Goal: Task Accomplishment & Management: Complete application form

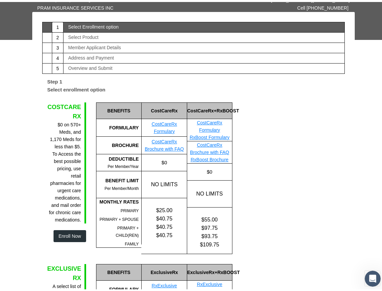
scroll to position [67, 0]
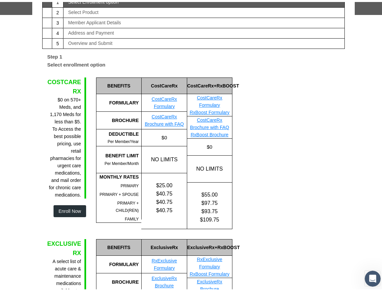
click at [75, 209] on button "Enroll Now" at bounding box center [70, 209] width 33 height 12
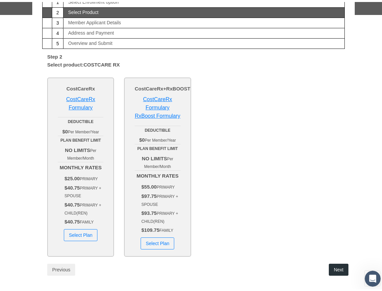
click at [77, 234] on button "Select Plan" at bounding box center [81, 233] width 34 height 12
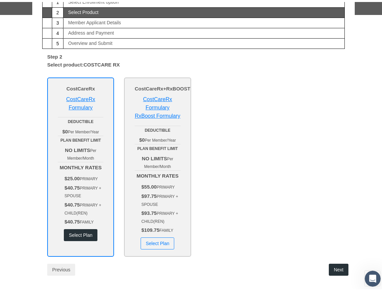
click at [334, 267] on button "Next" at bounding box center [339, 268] width 20 height 12
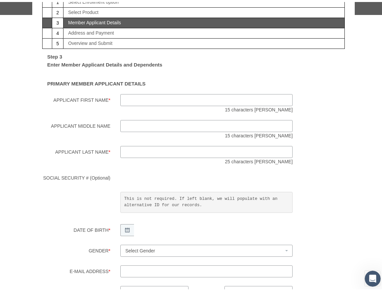
scroll to position [0, 0]
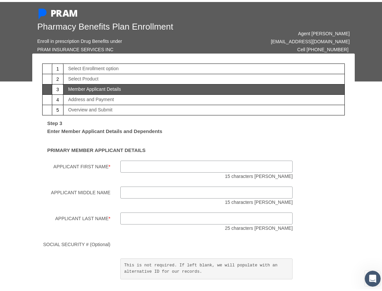
click at [121, 163] on input "Applicant First Name *" at bounding box center [206, 165] width 172 height 12
type input "[PERSON_NAME]"
type input "[EMAIL_ADDRESS][DOMAIN_NAME]"
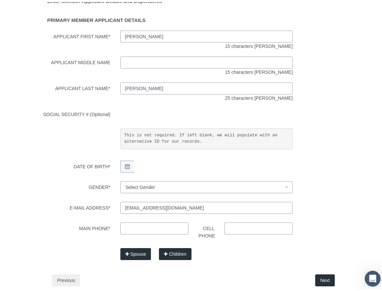
scroll to position [133, 0]
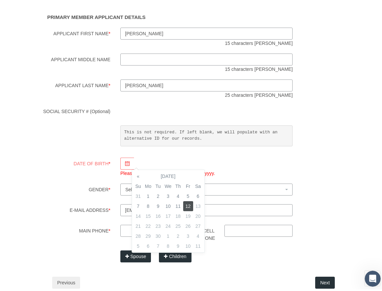
click at [137, 174] on th "«" at bounding box center [138, 174] width 10 height 10
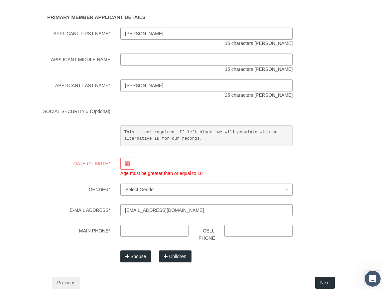
click at [103, 268] on div "Step 3 Enter Member Applicant Details and Dependents PRIMARY MEMBER APPLICANT D…" at bounding box center [193, 136] width 303 height 313
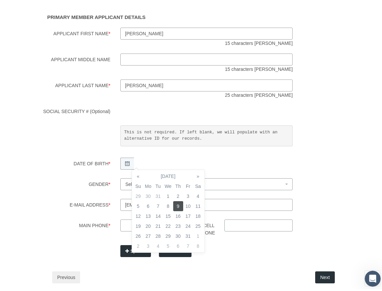
click at [177, 202] on td "9" at bounding box center [178, 204] width 10 height 10
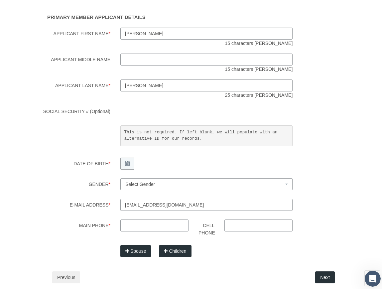
click at [59, 243] on label at bounding box center [76, 249] width 78 height 12
click at [156, 179] on span "Select Gender" at bounding box center [204, 182] width 158 height 7
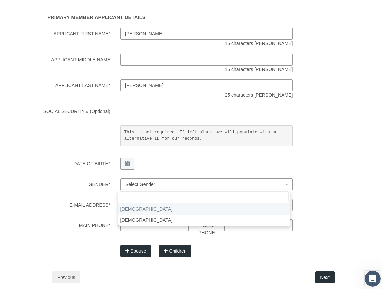
select select "M"
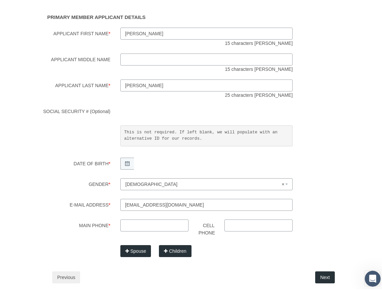
click at [120, 224] on input "Main Phone *" at bounding box center [154, 224] width 68 height 12
type input "[PHONE_NUMBER]"
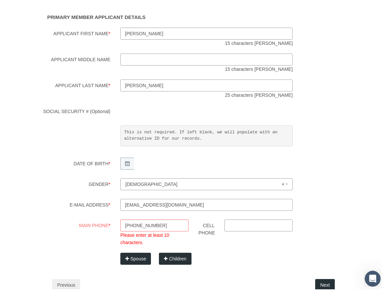
click at [225, 220] on input "Cell Phone" at bounding box center [259, 224] width 68 height 12
type input "[PHONE_NUMBER]"
click at [151, 225] on input "[PHONE_NUMBER]" at bounding box center [154, 224] width 68 height 12
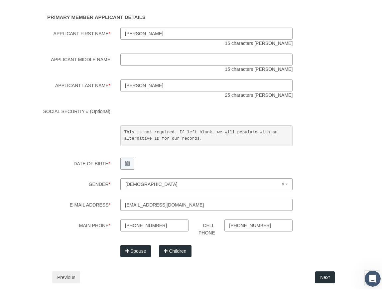
scroll to position [158, 0]
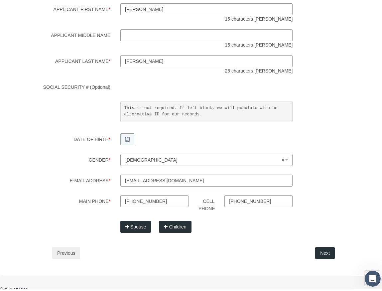
type input "[PHONE_NUMBER]"
click at [320, 250] on button "Next" at bounding box center [325, 251] width 20 height 12
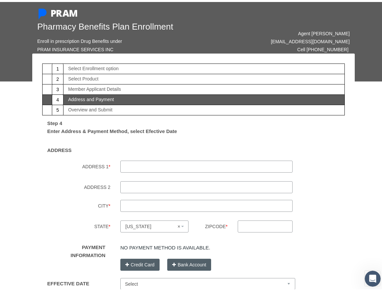
click at [127, 161] on input "ADDRESS 1 *" at bounding box center [206, 165] width 172 height 12
type input "108"
type input "[PERSON_NAME] dr"
type input "[GEOGRAPHIC_DATA]"
type input "60164"
